Goal: Find contact information: Find contact information

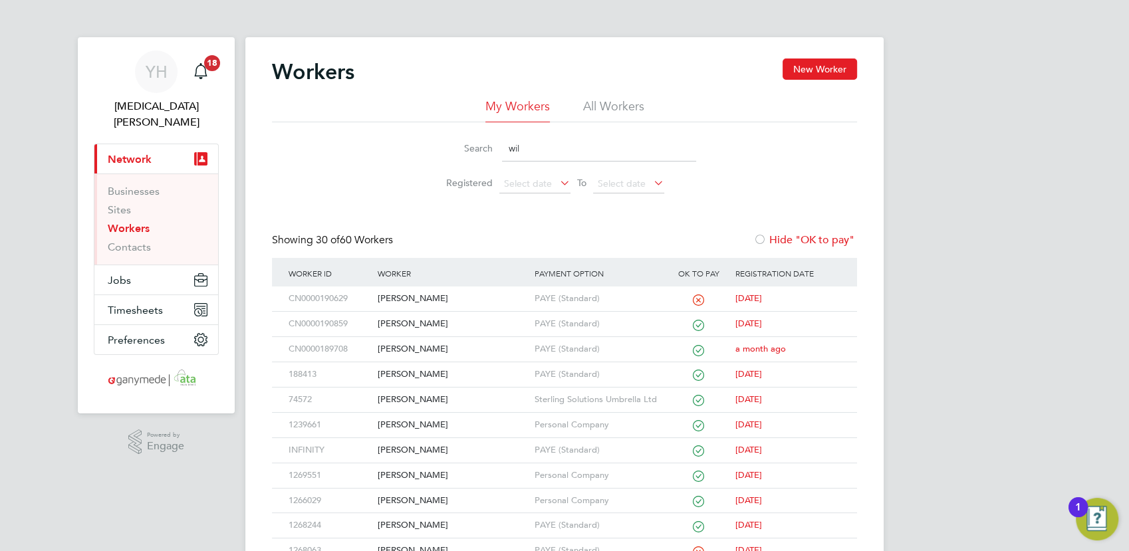
drag, startPoint x: 596, startPoint y: 150, endPoint x: 395, endPoint y: 112, distance: 204.4
click at [394, 126] on div "Search wil Registered Select date To Select date" at bounding box center [564, 161] width 585 height 78
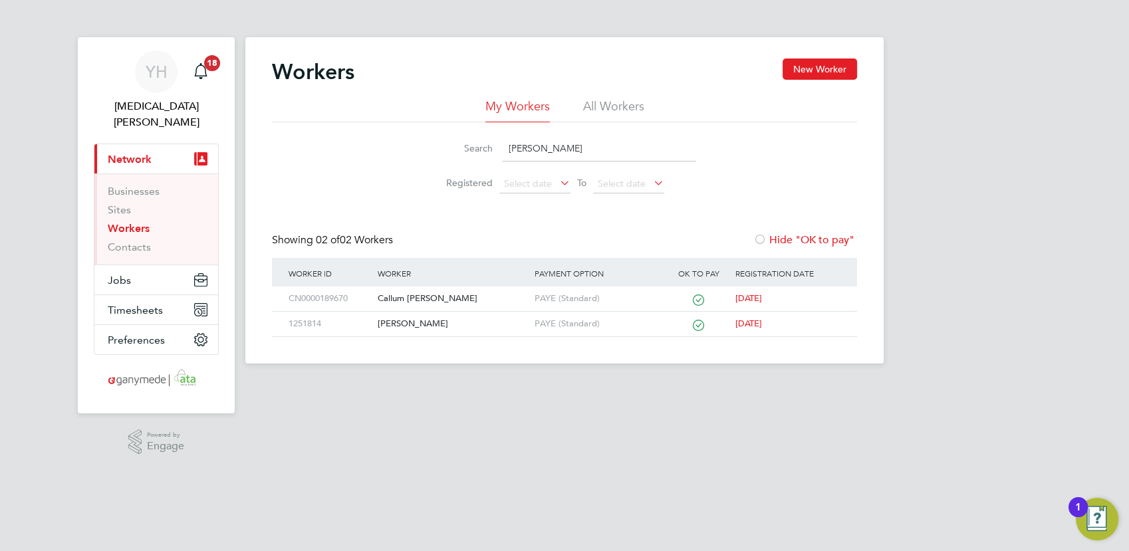
drag, startPoint x: 548, startPoint y: 151, endPoint x: 352, endPoint y: 128, distance: 197.5
click at [384, 122] on div "My Workers All Workers Search John w Registered Select date To Select date" at bounding box center [564, 149] width 585 height 102
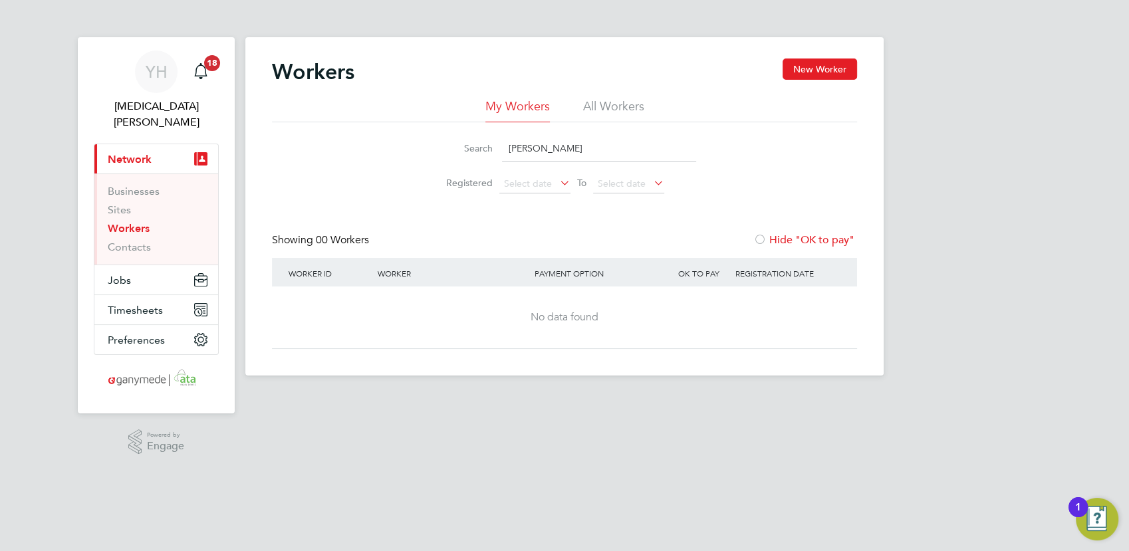
drag, startPoint x: 549, startPoint y: 146, endPoint x: 388, endPoint y: 94, distance: 169.3
click at [394, 94] on div "Workers New Worker My Workers All Workers Search wragg Registered Select date T…" at bounding box center [564, 204] width 585 height 291
drag, startPoint x: 612, startPoint y: 154, endPoint x: 412, endPoint y: 118, distance: 202.7
click at [419, 133] on li "Search john wr" at bounding box center [564, 148] width 297 height 39
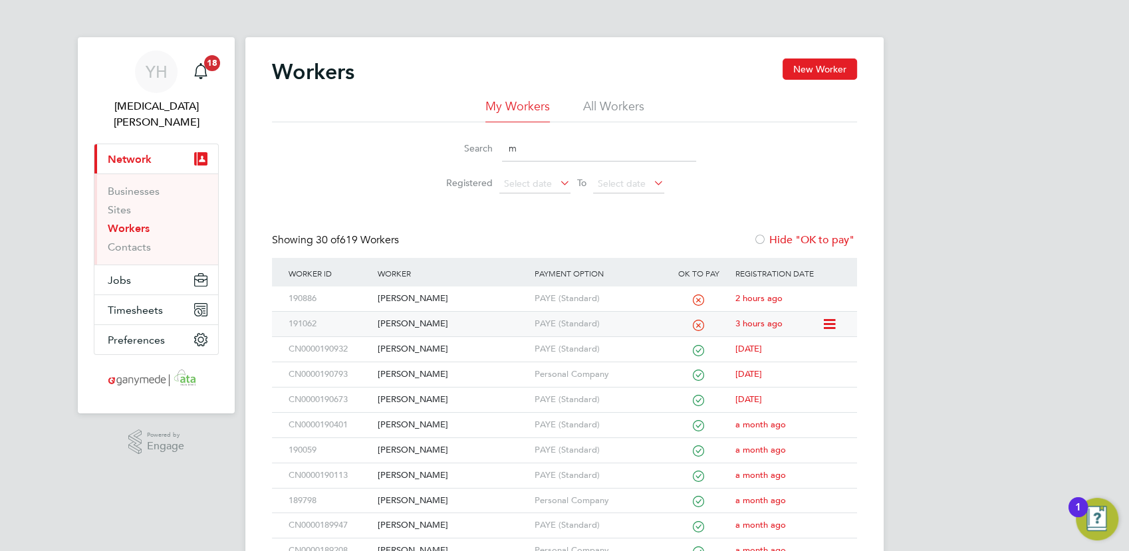
type input "m"
click at [414, 321] on div "Marek Dziemianko" at bounding box center [452, 324] width 156 height 25
click at [560, 146] on input "m" at bounding box center [599, 149] width 194 height 26
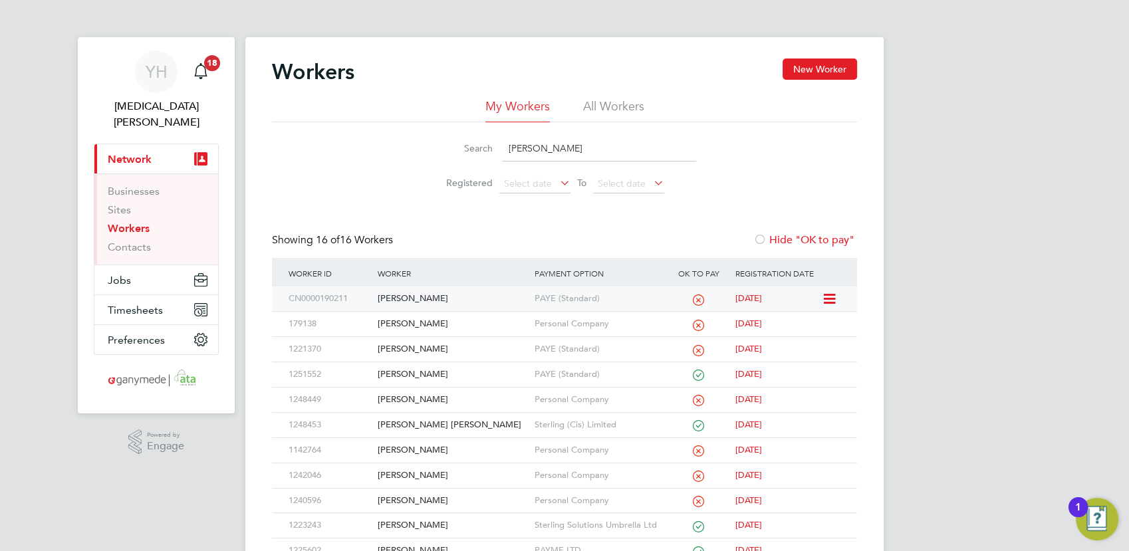
click at [380, 297] on div "Edward Naika" at bounding box center [452, 299] width 156 height 25
drag, startPoint x: 552, startPoint y: 145, endPoint x: 349, endPoint y: 88, distance: 210.5
click at [335, 122] on div "My Workers All Workers Search edw Registered Select date To Select date" at bounding box center [564, 149] width 585 height 102
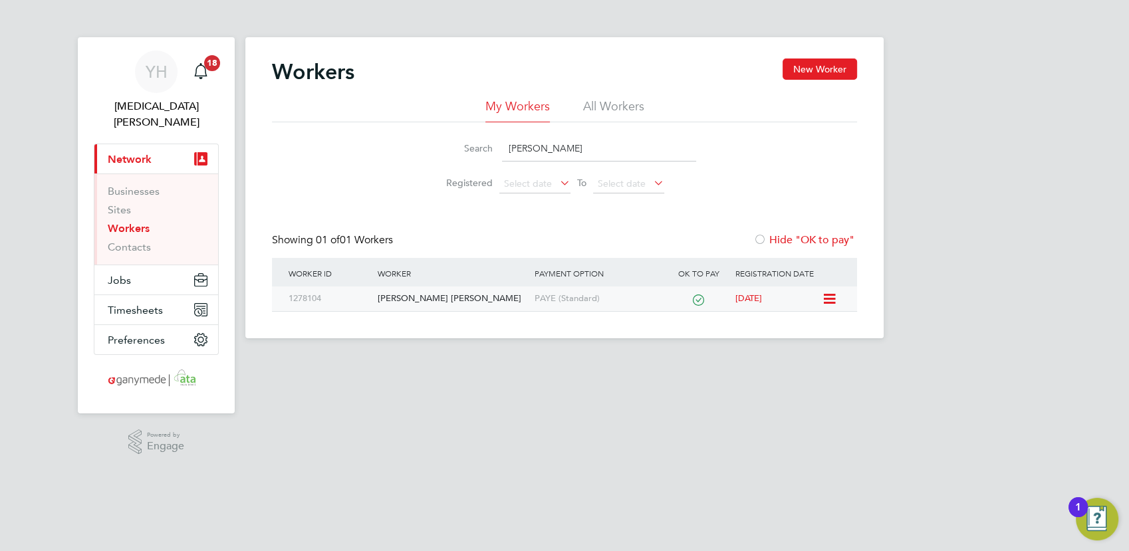
click at [436, 299] on div "Bruce Leonard Kirk" at bounding box center [452, 299] width 156 height 25
drag, startPoint x: 561, startPoint y: 148, endPoint x: 392, endPoint y: 110, distance: 173.2
click at [392, 110] on div "My Workers All Workers Search bruce Registered Select date To Select date" at bounding box center [564, 149] width 585 height 102
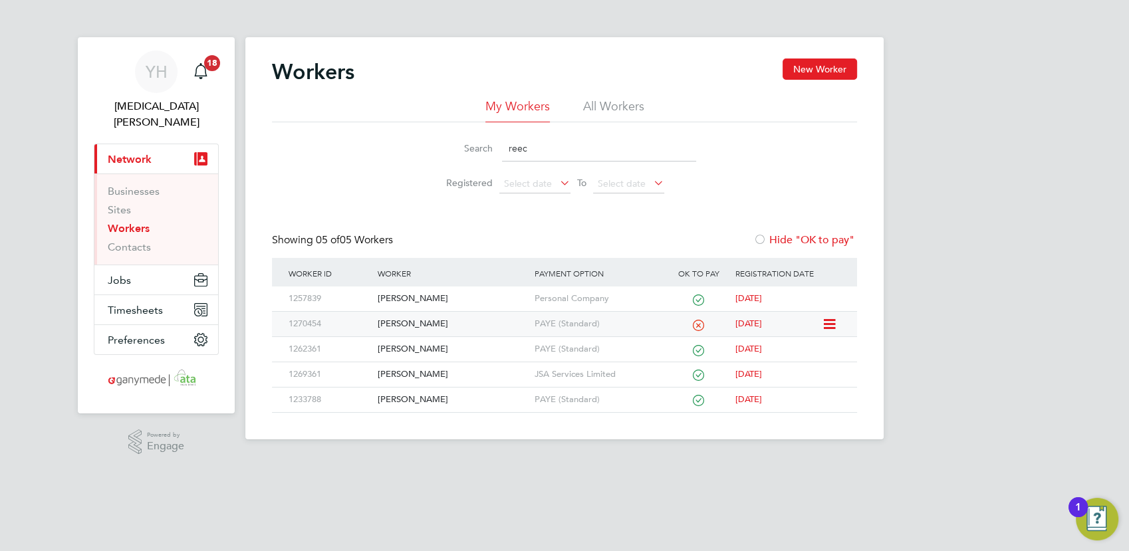
click at [409, 321] on div "Reece Hillier" at bounding box center [452, 324] width 156 height 25
drag, startPoint x: 500, startPoint y: 151, endPoint x: 371, endPoint y: 109, distance: 135.6
click at [375, 134] on div "Search reec Registered Select date To Select date" at bounding box center [564, 161] width 585 height 78
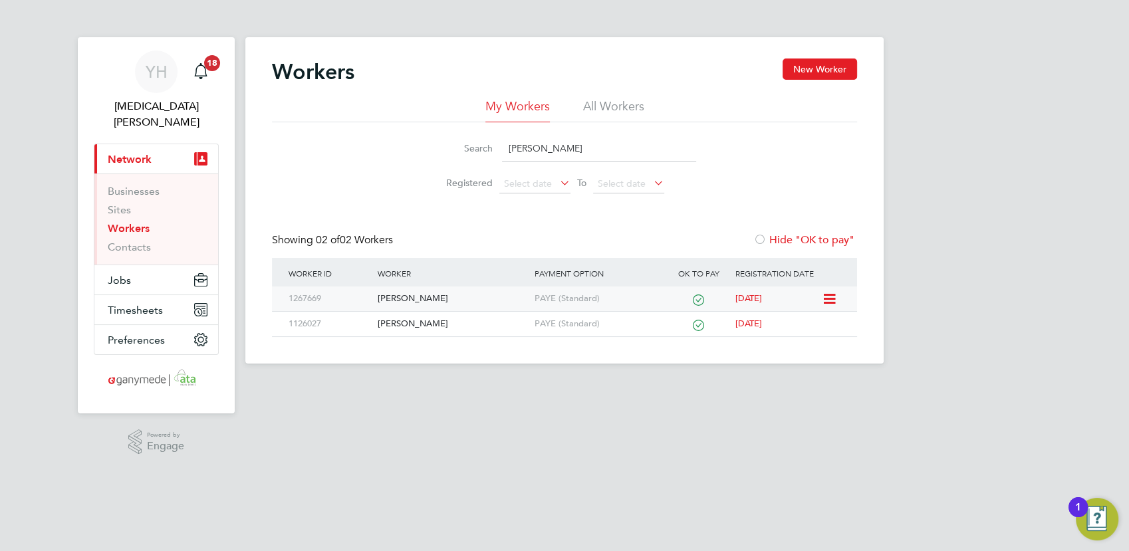
click at [422, 298] on div "[PERSON_NAME]" at bounding box center [452, 299] width 156 height 25
drag, startPoint x: 561, startPoint y: 146, endPoint x: 308, endPoint y: 118, distance: 254.9
click at [308, 118] on div "My Workers All Workers Search adam s Registered Select date To Select date" at bounding box center [564, 149] width 585 height 102
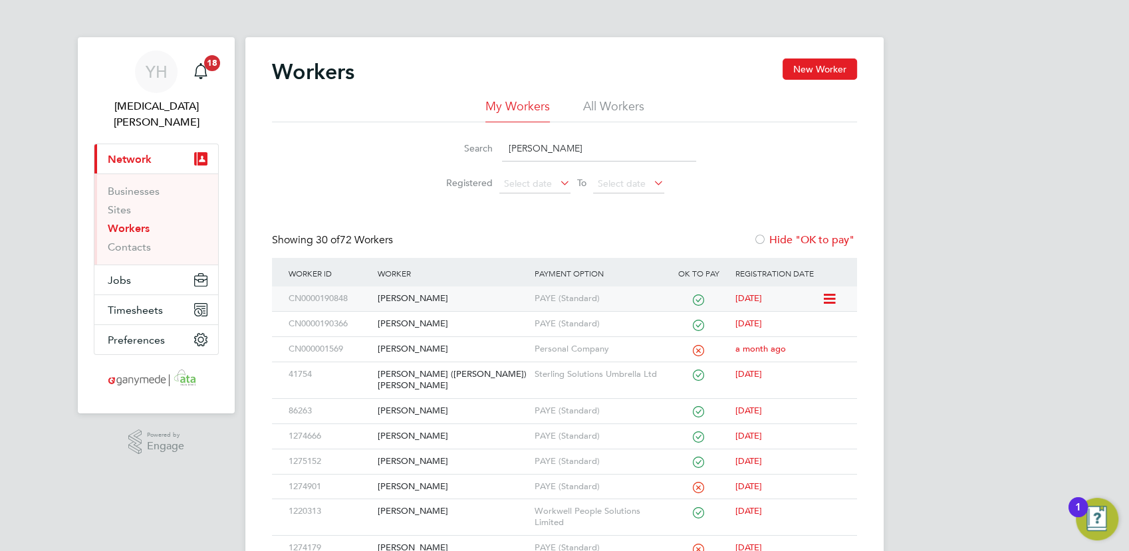
type input "david"
click at [411, 296] on div "David Kitchen" at bounding box center [452, 299] width 156 height 25
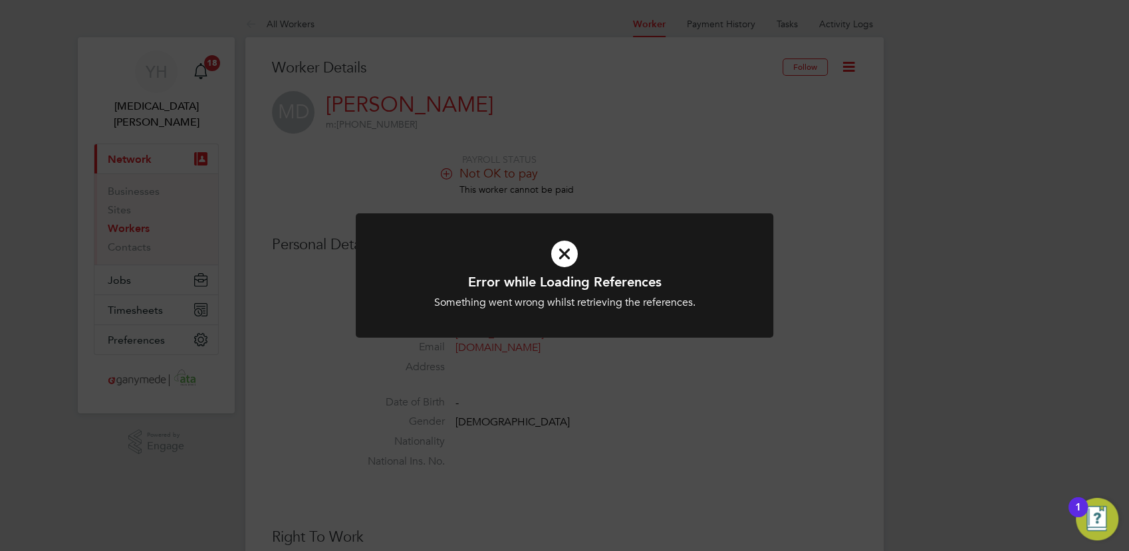
click at [549, 251] on icon at bounding box center [565, 254] width 346 height 52
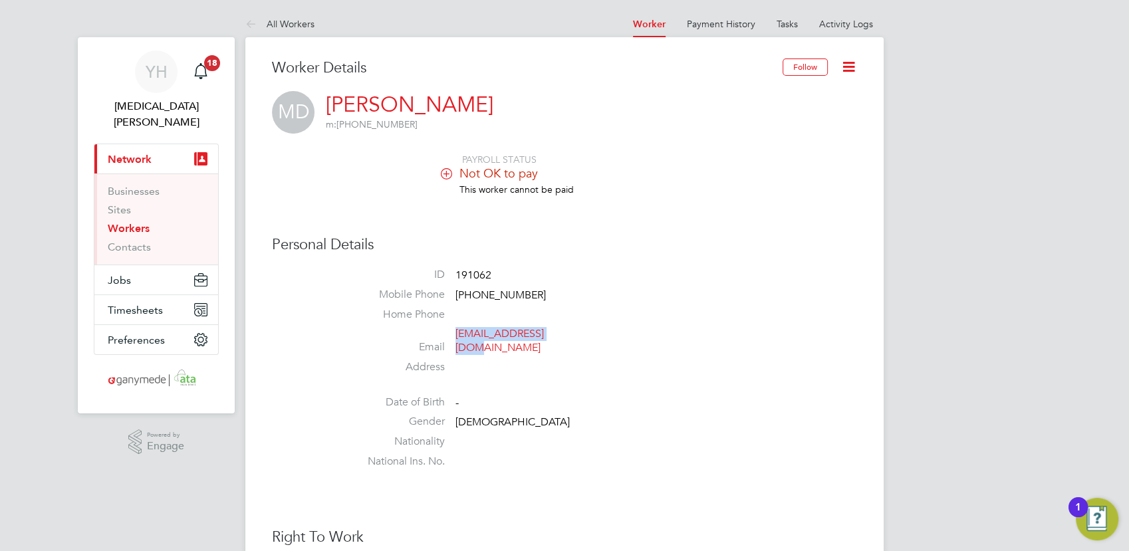
drag, startPoint x: 564, startPoint y: 336, endPoint x: 459, endPoint y: 338, distance: 105.1
click at [459, 338] on span "mazdatr@outlook.com" at bounding box center [518, 341] width 126 height 28
copy link "mazdatr@outlook.com"
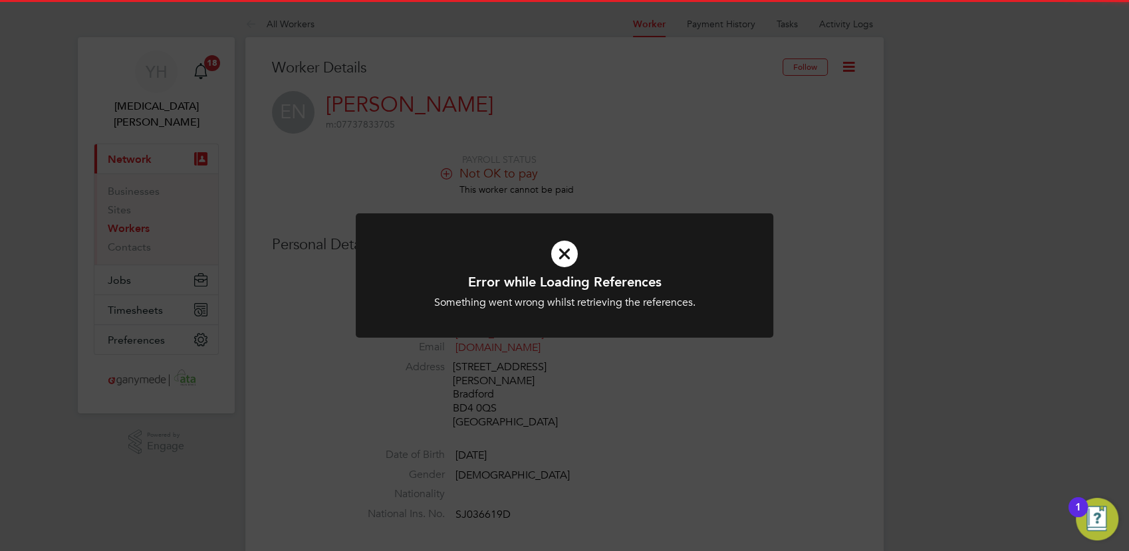
click at [562, 258] on icon at bounding box center [565, 254] width 346 height 52
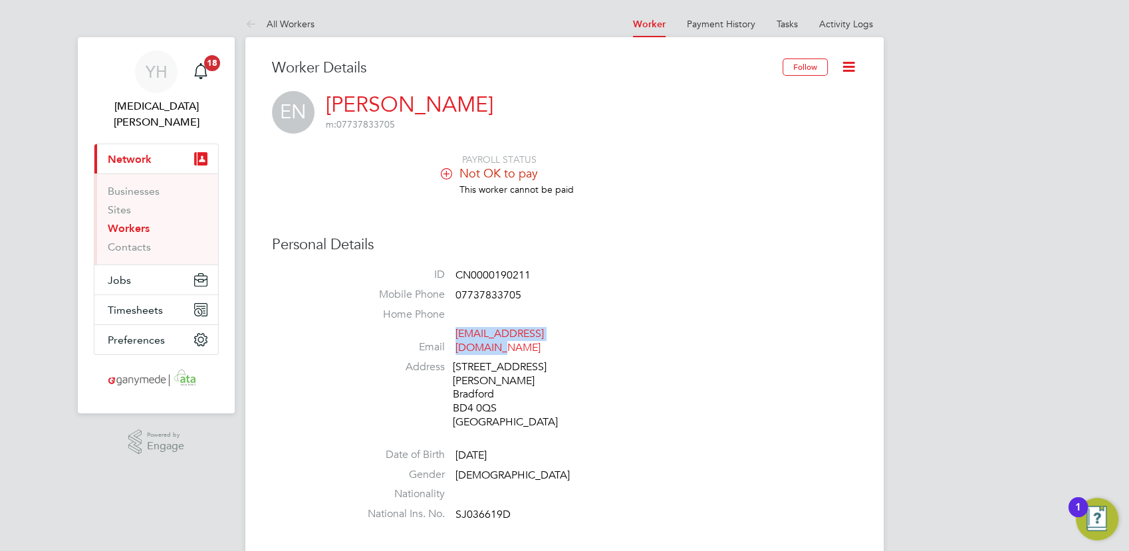
drag, startPoint x: 585, startPoint y: 332, endPoint x: 457, endPoint y: 339, distance: 127.8
click at [457, 339] on li "Email [EMAIL_ADDRESS][DOMAIN_NAME]" at bounding box center [604, 343] width 505 height 33
drag, startPoint x: 457, startPoint y: 339, endPoint x: 461, endPoint y: 333, distance: 7.2
copy link "[EMAIL_ADDRESS][DOMAIN_NAME]"
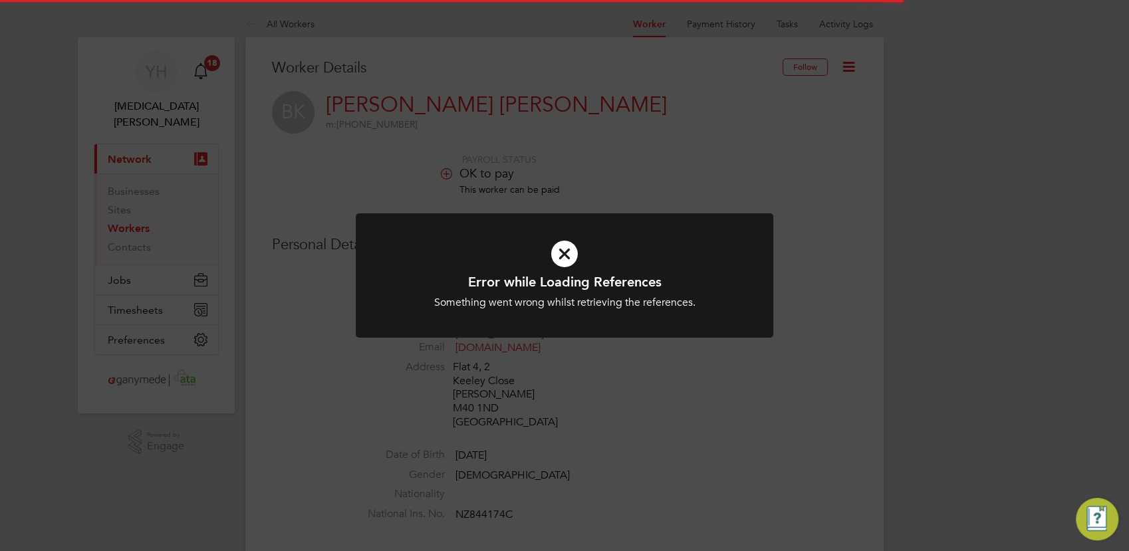
click at [566, 247] on icon at bounding box center [565, 254] width 346 height 52
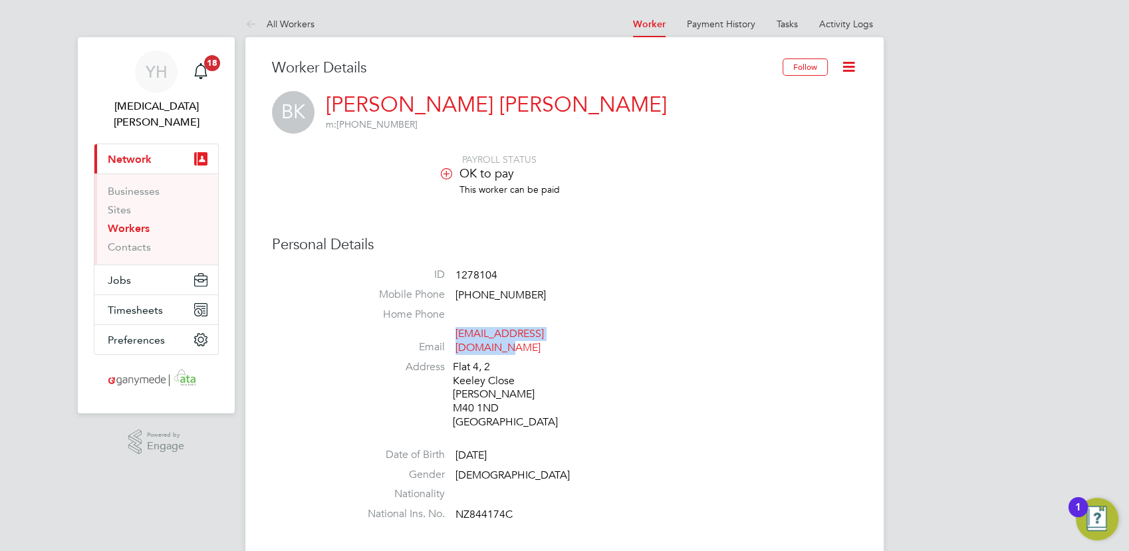
drag, startPoint x: 583, startPoint y: 334, endPoint x: 453, endPoint y: 331, distance: 130.4
click at [454, 332] on li "Email brucelkirk1968@gmail.com" at bounding box center [604, 343] width 505 height 33
drag, startPoint x: 453, startPoint y: 331, endPoint x: 463, endPoint y: 332, distance: 10.0
copy link "brucelkirk1968@gmail.com"
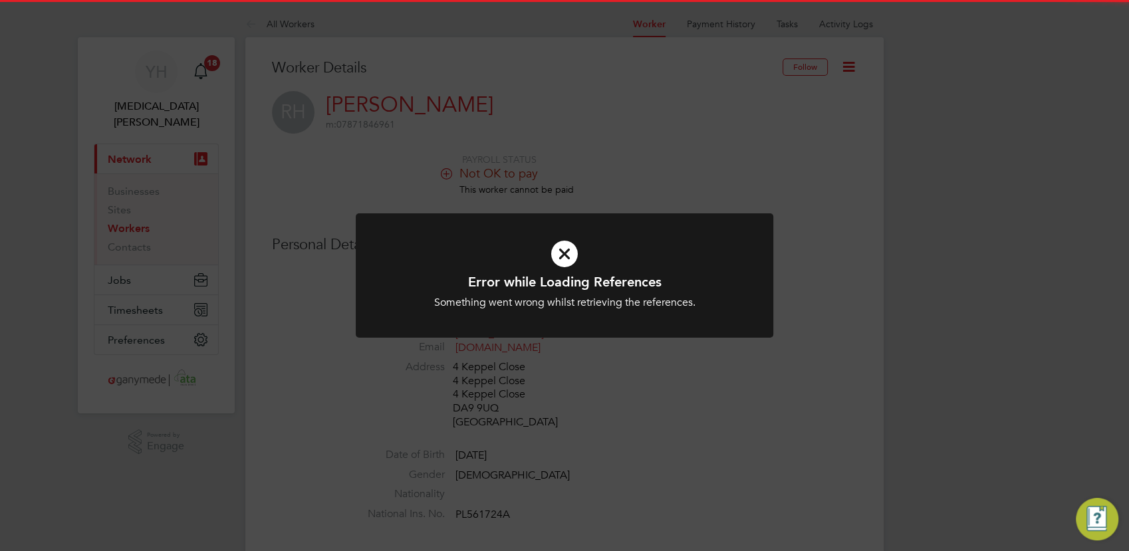
click at [558, 249] on icon at bounding box center [565, 254] width 346 height 52
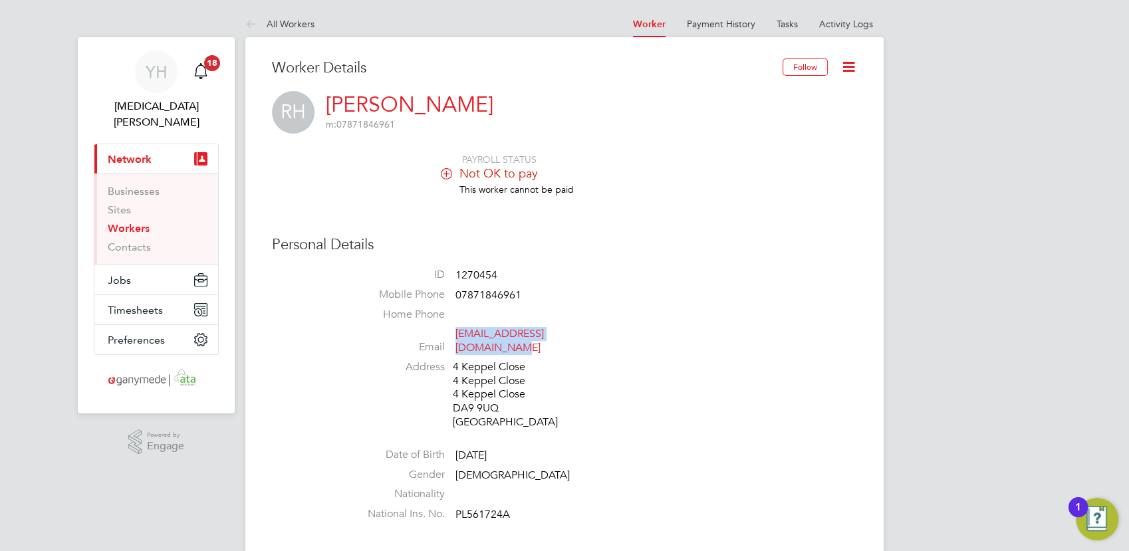
drag, startPoint x: 594, startPoint y: 333, endPoint x: 456, endPoint y: 332, distance: 137.6
click at [456, 332] on li "Email reecehillier420@icloud.com" at bounding box center [604, 343] width 505 height 33
copy link "reecehillier420@icloud.com"
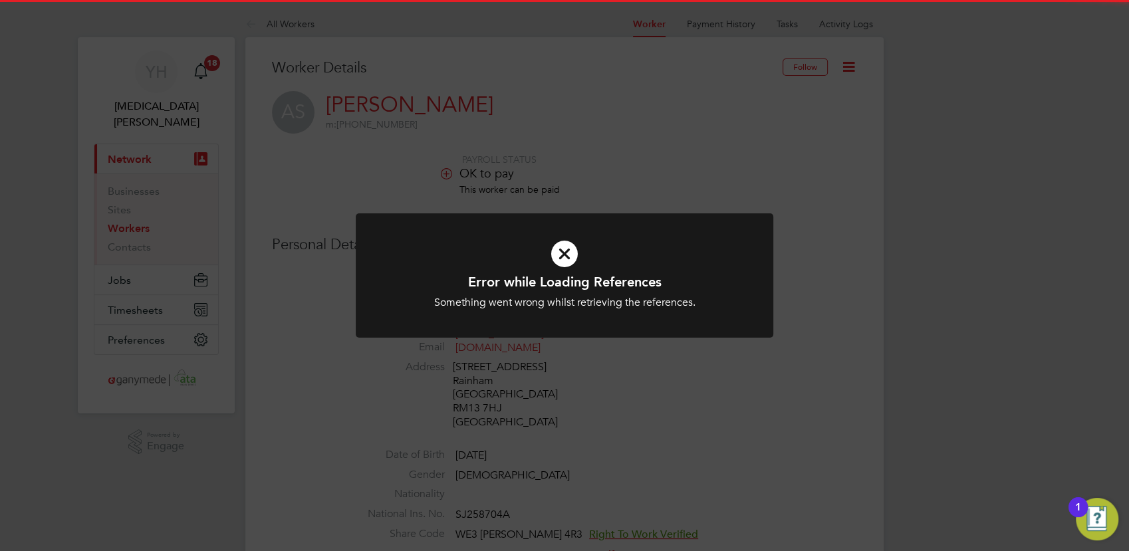
click at [552, 253] on icon at bounding box center [565, 254] width 346 height 52
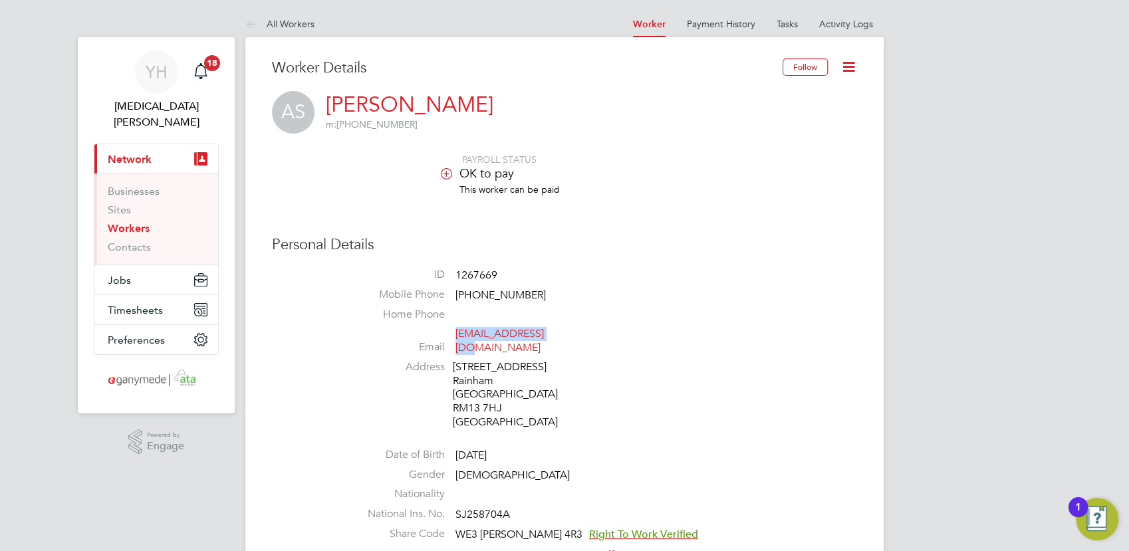
drag, startPoint x: 559, startPoint y: 335, endPoint x: 457, endPoint y: 335, distance: 101.7
click at [457, 335] on span "[EMAIL_ADDRESS][DOMAIN_NAME]" at bounding box center [518, 341] width 126 height 28
drag, startPoint x: 456, startPoint y: 334, endPoint x: 851, endPoint y: 335, distance: 395.0
click at [841, 343] on li "Email [EMAIL_ADDRESS][DOMAIN_NAME]" at bounding box center [604, 343] width 505 height 33
click at [837, 397] on li "Address [STREET_ADDRESS]" at bounding box center [604, 396] width 505 height 72
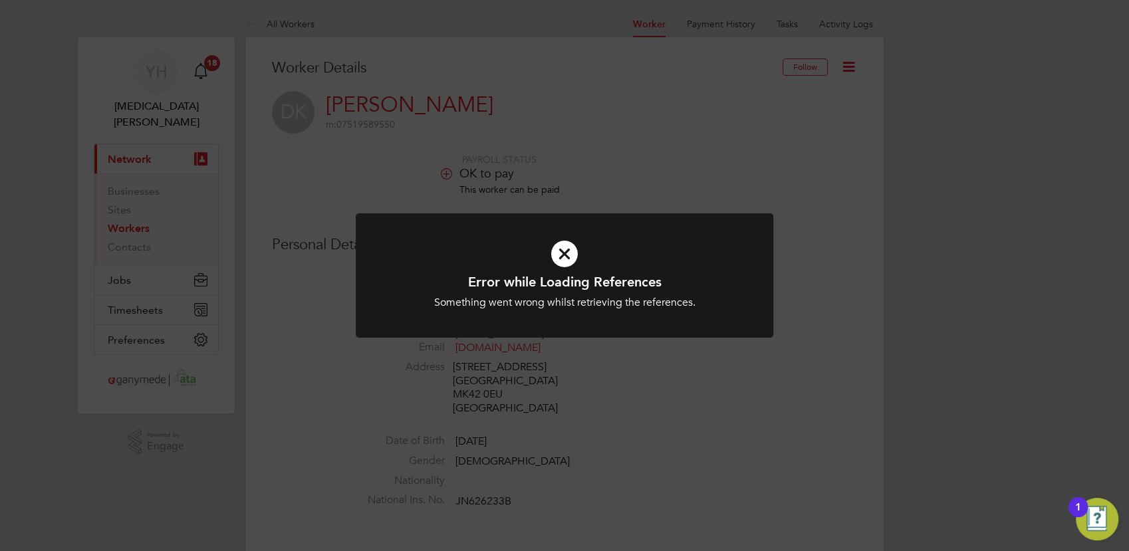
drag, startPoint x: 570, startPoint y: 251, endPoint x: 553, endPoint y: 293, distance: 44.5
click at [570, 251] on icon at bounding box center [565, 254] width 346 height 52
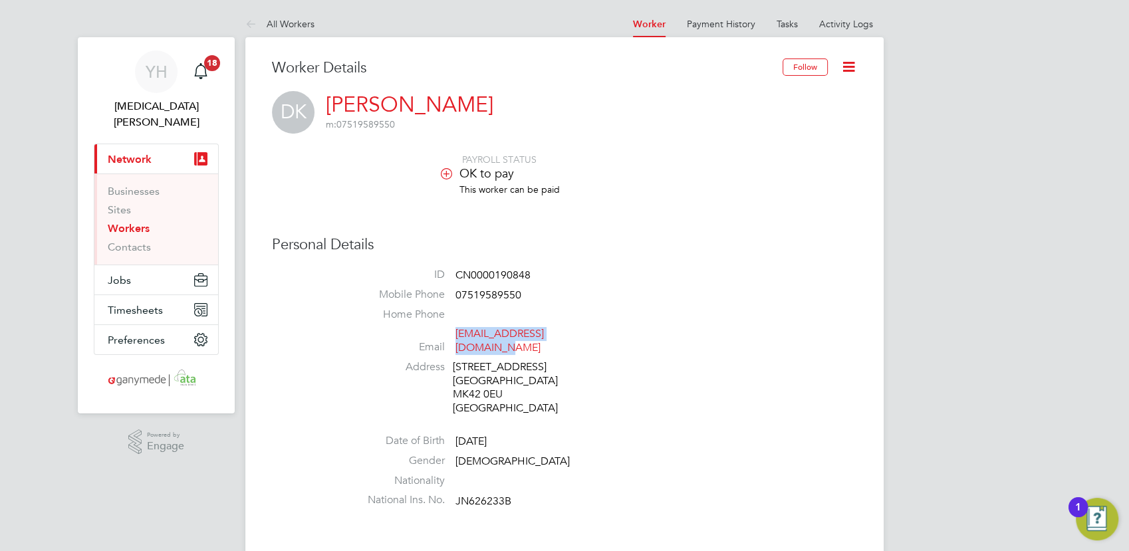
drag, startPoint x: 596, startPoint y: 337, endPoint x: 456, endPoint y: 335, distance: 139.7
click at [456, 335] on li "Email davidkitchen1@icloud.com" at bounding box center [604, 343] width 505 height 33
copy link "davidkitchen1@icloud.com"
click at [781, 374] on li "Address 77 Fenlake Road Bedford MK42 0EU United Kingdom" at bounding box center [604, 389] width 505 height 59
